Goal: Transaction & Acquisition: Purchase product/service

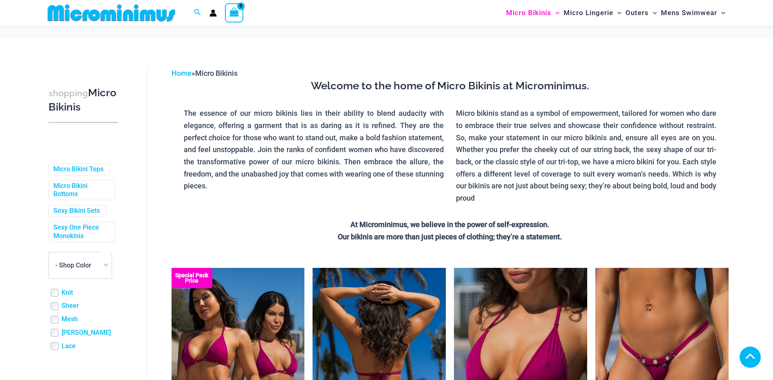
scroll to position [564, 0]
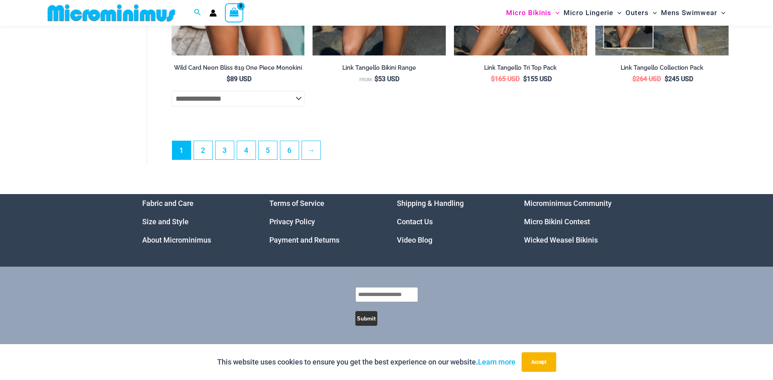
scroll to position [2389, 0]
click at [298, 98] on select "**********" at bounding box center [238, 98] width 133 height 15
click at [207, 153] on link "2" at bounding box center [203, 149] width 18 height 19
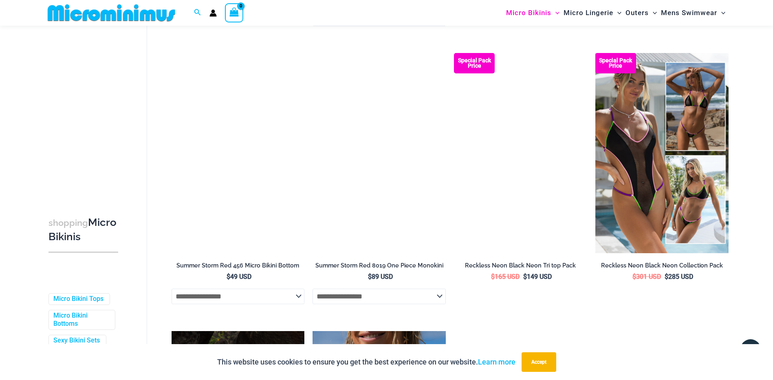
scroll to position [1178, 0]
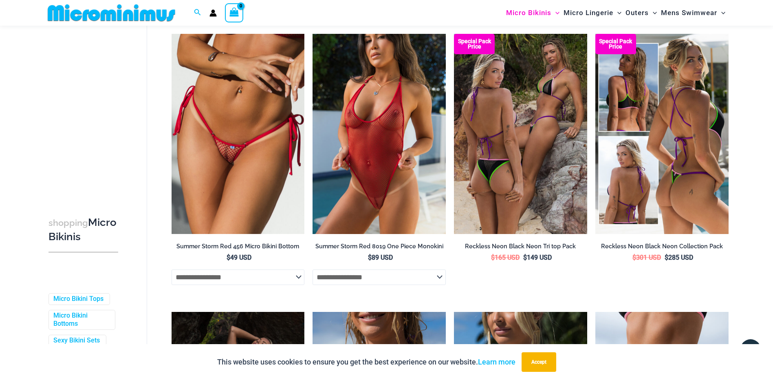
click at [645, 170] on img at bounding box center [662, 134] width 133 height 200
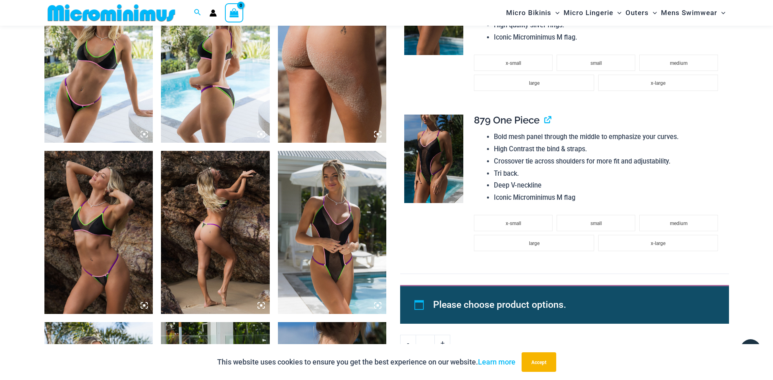
scroll to position [930, 0]
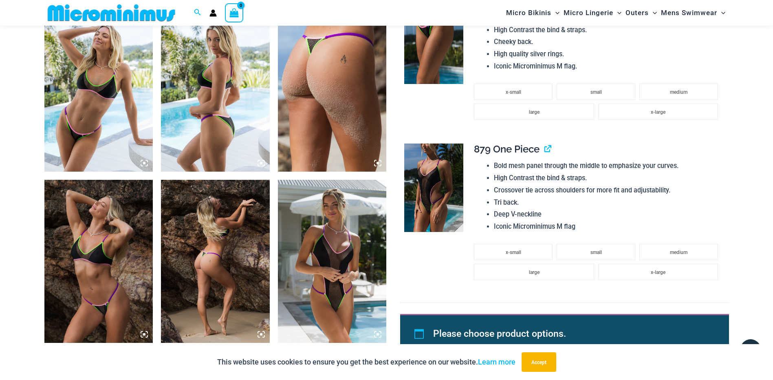
click at [443, 172] on img at bounding box center [433, 188] width 59 height 89
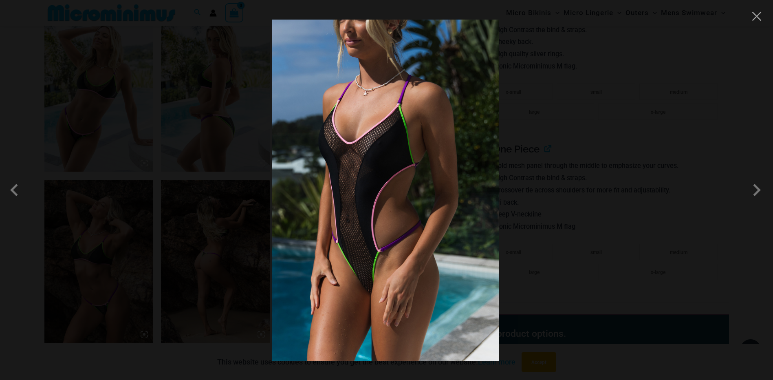
click at [554, 263] on div at bounding box center [386, 190] width 773 height 380
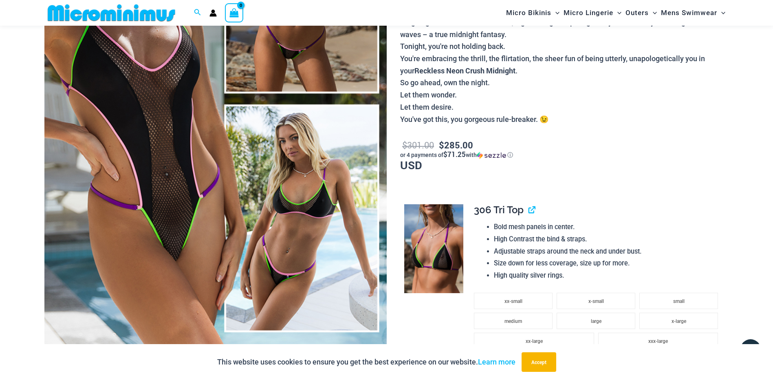
scroll to position [237, 0]
